Goal: Task Accomplishment & Management: Manage account settings

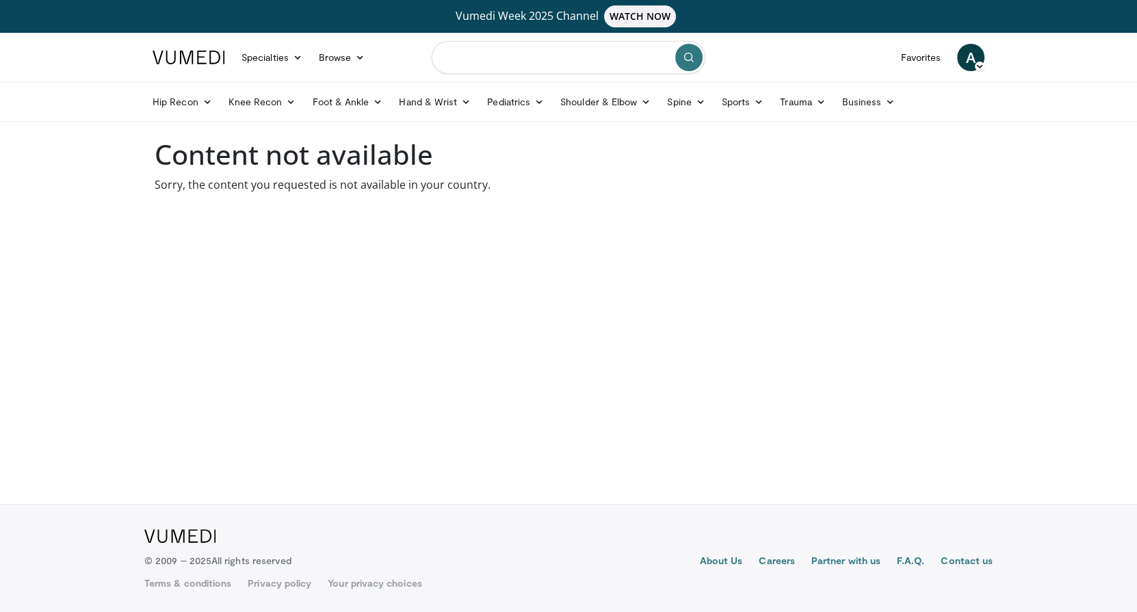
click at [511, 55] on input "Search topics, interventions" at bounding box center [569, 57] width 274 height 33
type input "**"
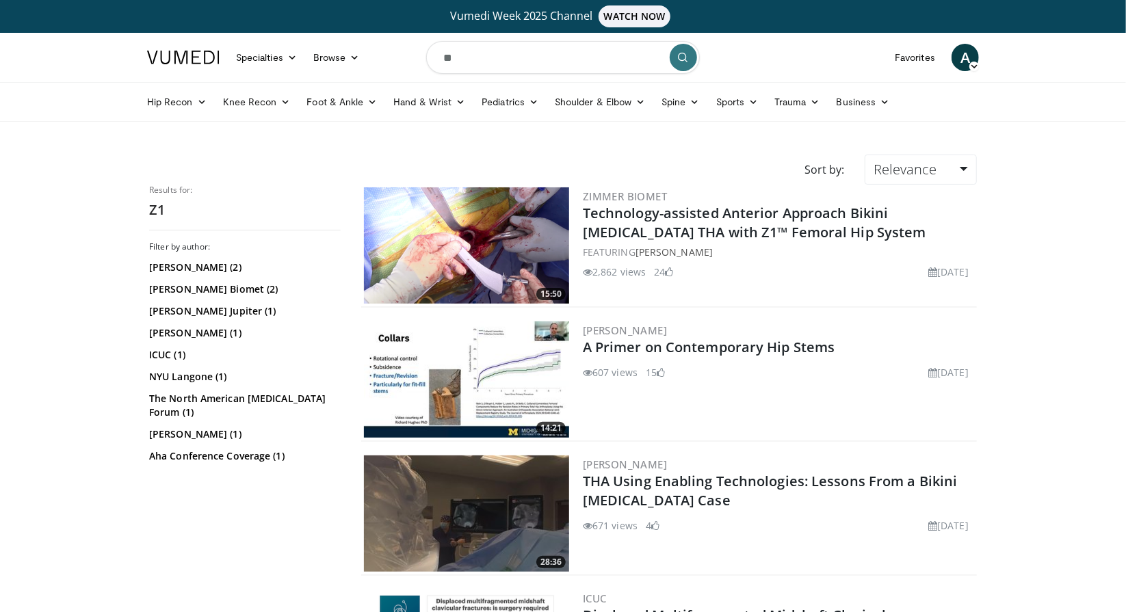
click at [512, 232] on img at bounding box center [466, 245] width 205 height 116
click at [965, 60] on span "A" at bounding box center [965, 57] width 27 height 27
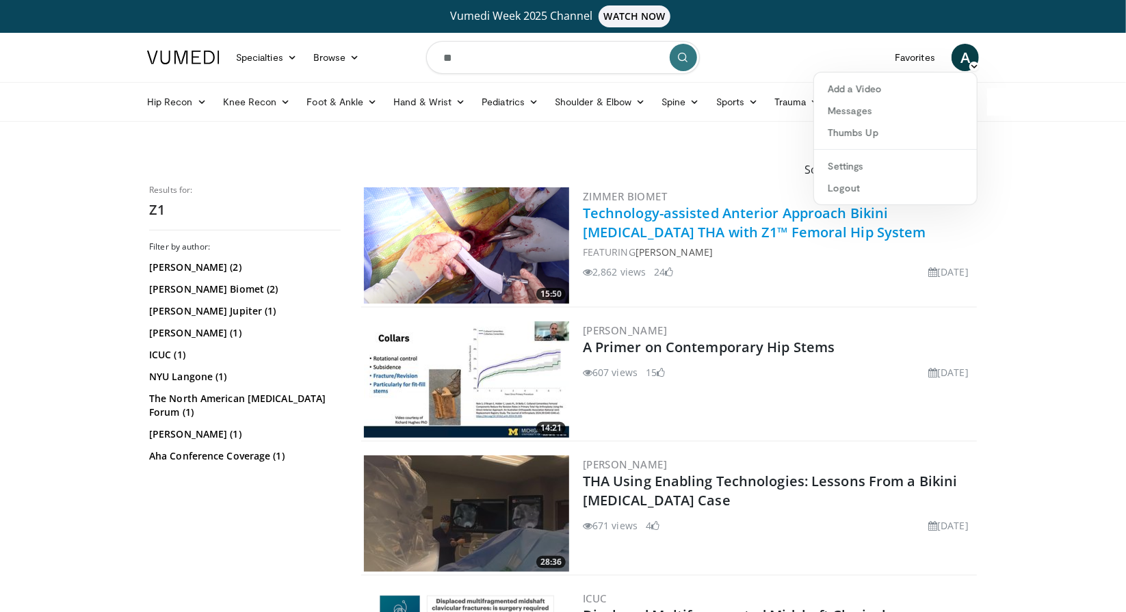
click at [661, 215] on link "Technology-assisted Anterior Approach Bikini Incision THA with Z1™ Femoral Hip …" at bounding box center [754, 223] width 343 height 38
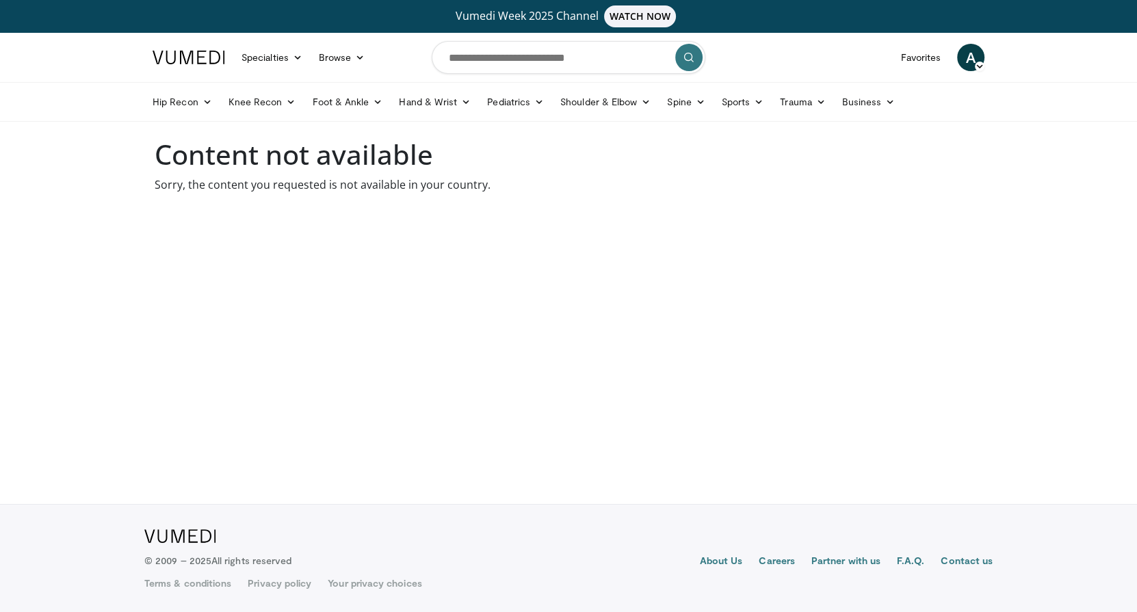
click at [975, 64] on icon at bounding box center [980, 67] width 10 height 10
click at [865, 172] on link "Settings" at bounding box center [900, 166] width 163 height 22
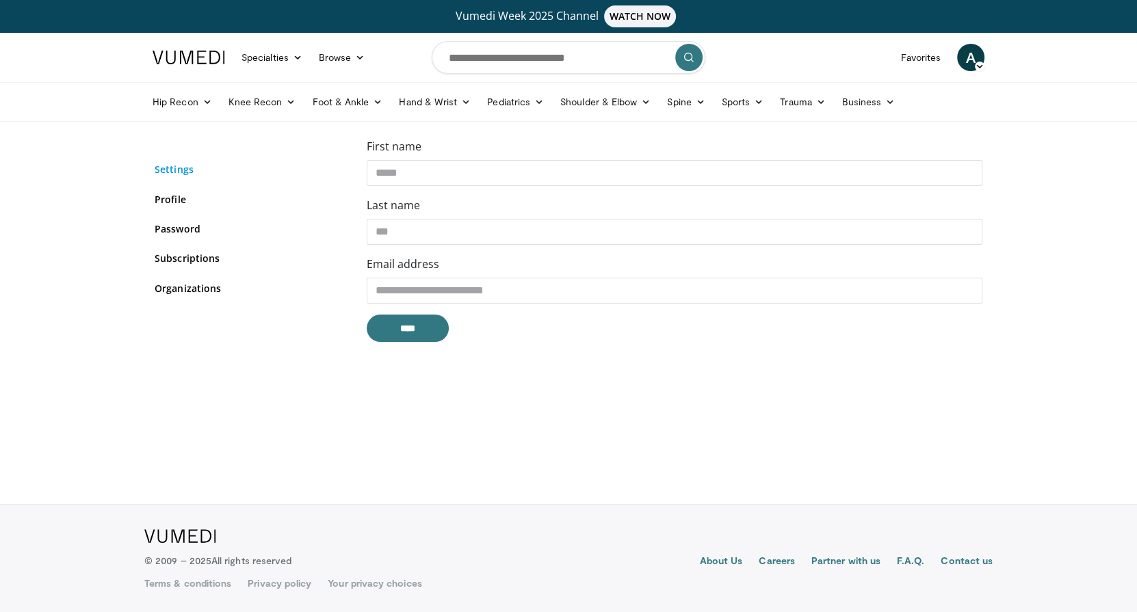
click at [176, 168] on link "Settings" at bounding box center [251, 169] width 192 height 14
click at [179, 163] on link "Settings" at bounding box center [251, 169] width 192 height 14
click at [178, 170] on link "Settings" at bounding box center [251, 169] width 192 height 14
click at [170, 195] on link "Profile" at bounding box center [251, 199] width 192 height 14
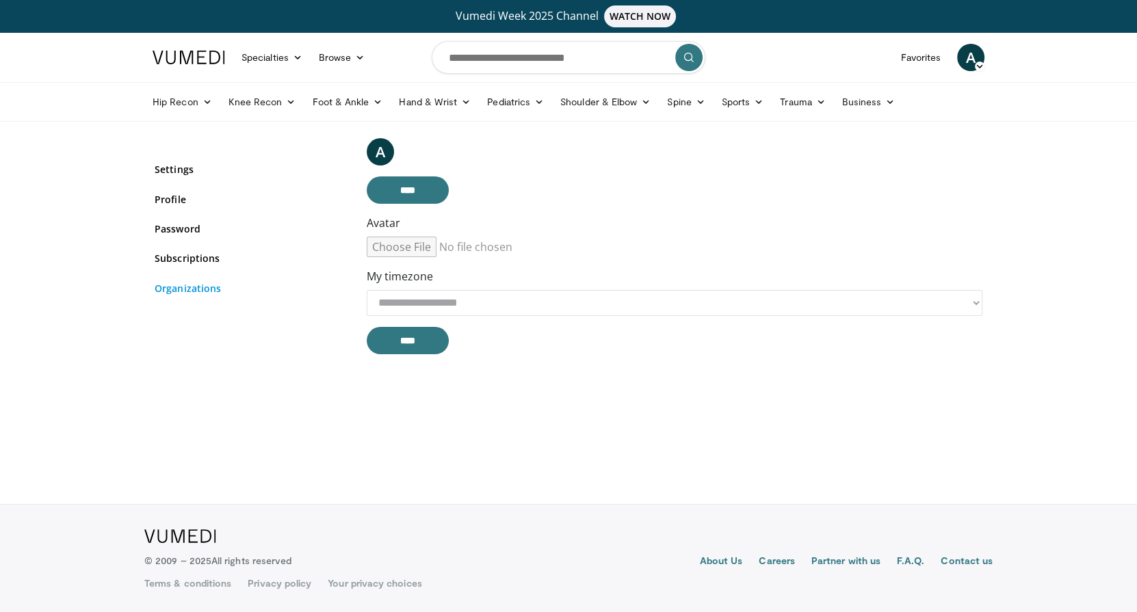
click at [184, 286] on link "Organizations" at bounding box center [251, 288] width 192 height 14
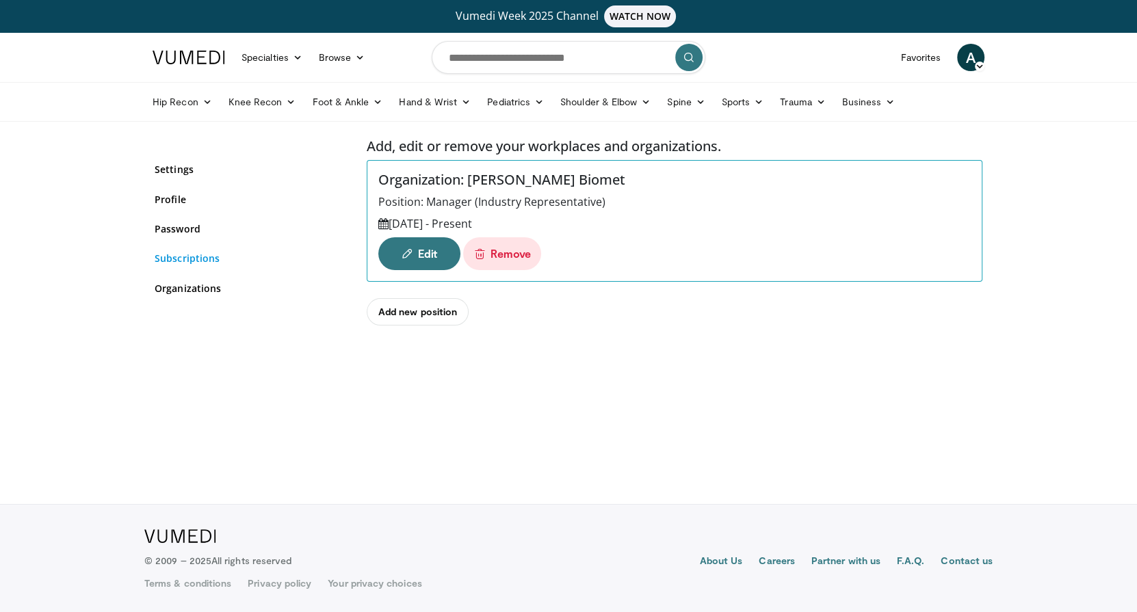
click at [189, 261] on link "Subscriptions" at bounding box center [251, 258] width 192 height 14
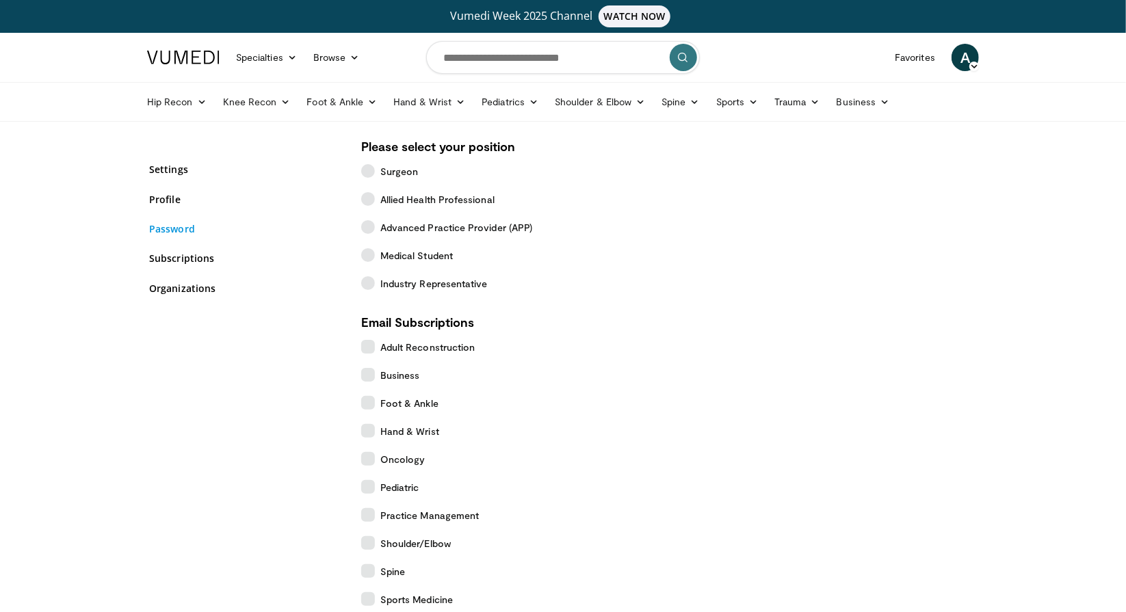
click at [180, 228] on link "Password" at bounding box center [245, 229] width 192 height 14
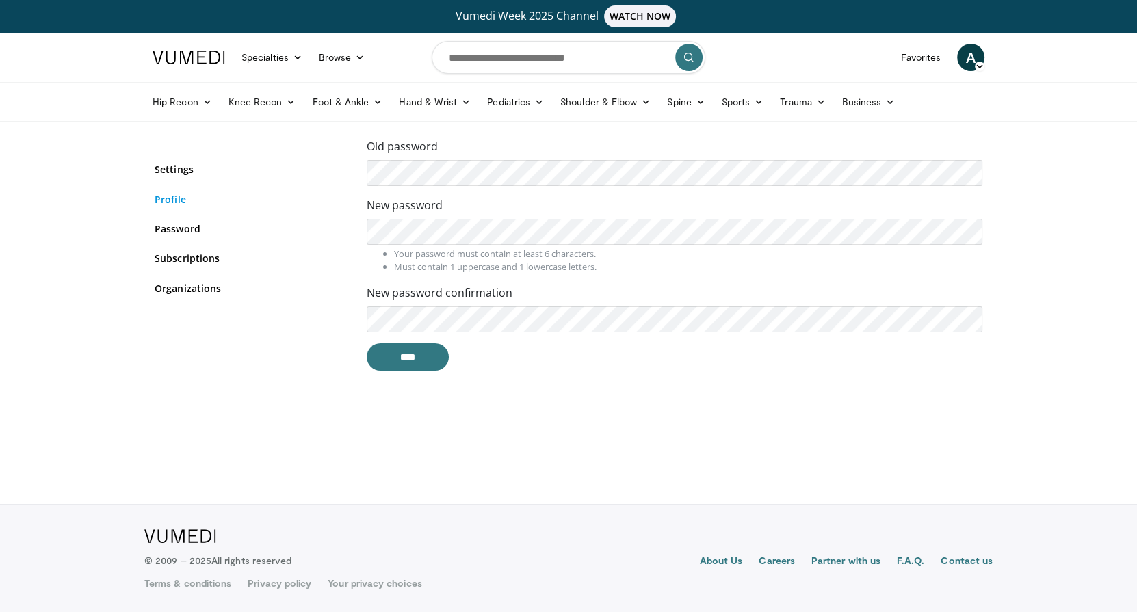
click at [167, 200] on link "Profile" at bounding box center [251, 199] width 192 height 14
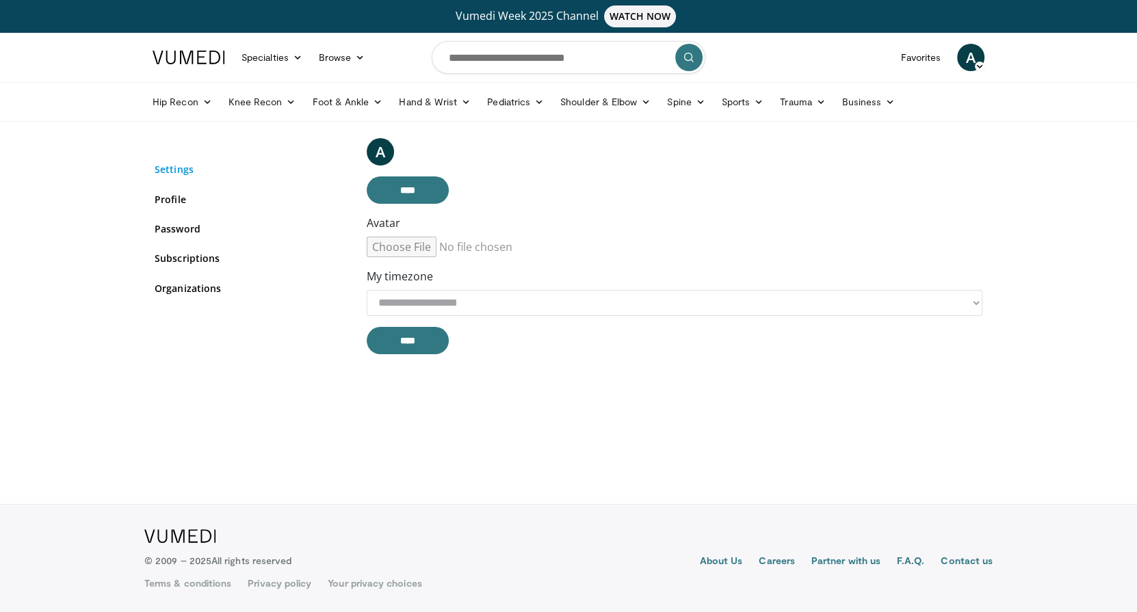
click at [176, 173] on link "Settings" at bounding box center [251, 169] width 192 height 14
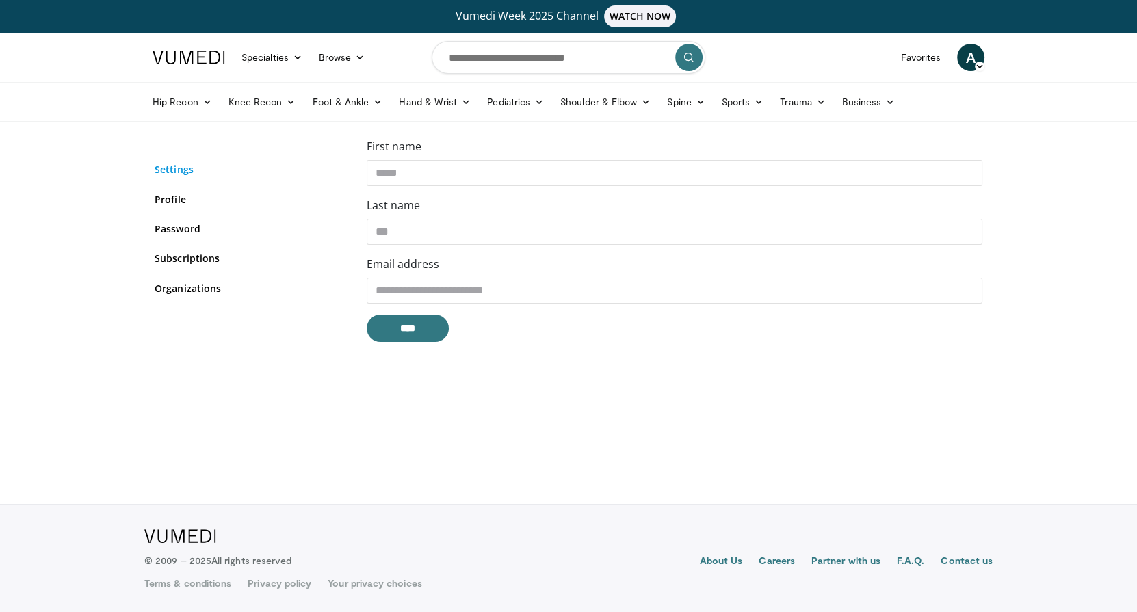
click at [177, 173] on link "Settings" at bounding box center [251, 169] width 192 height 14
